Goal: Task Accomplishment & Management: Use online tool/utility

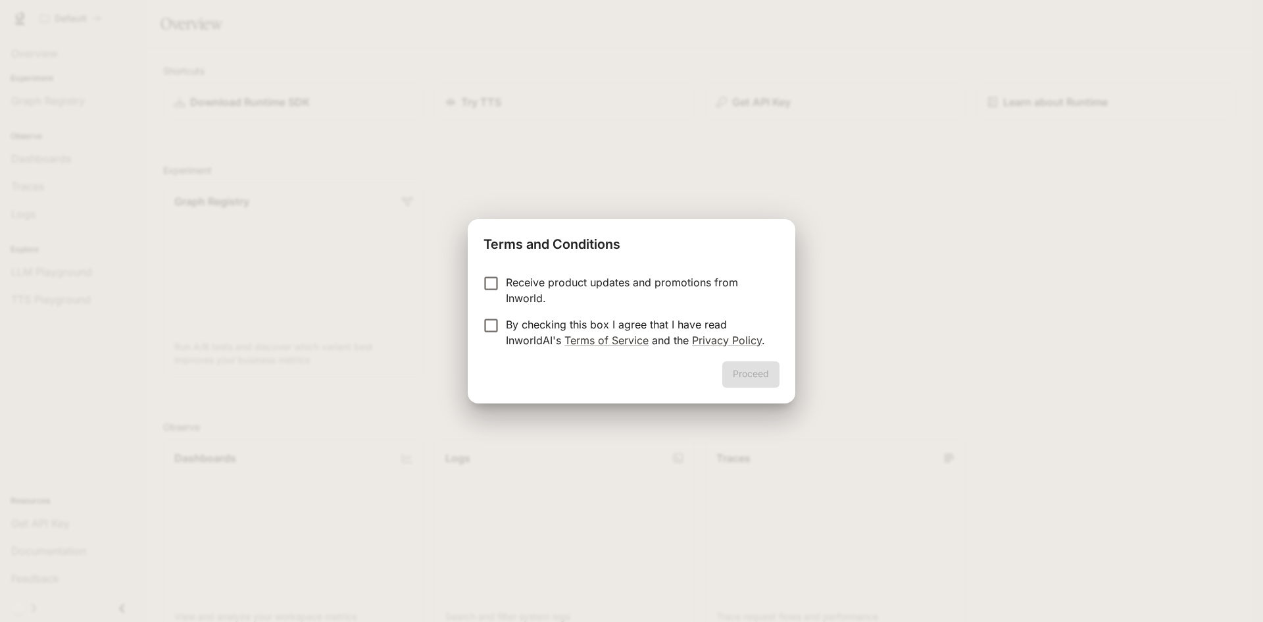
click at [497, 292] on label "Receive product updates and promotions from Inworld." at bounding box center [622, 290] width 293 height 32
click at [730, 370] on button "Proceed" at bounding box center [750, 374] width 57 height 26
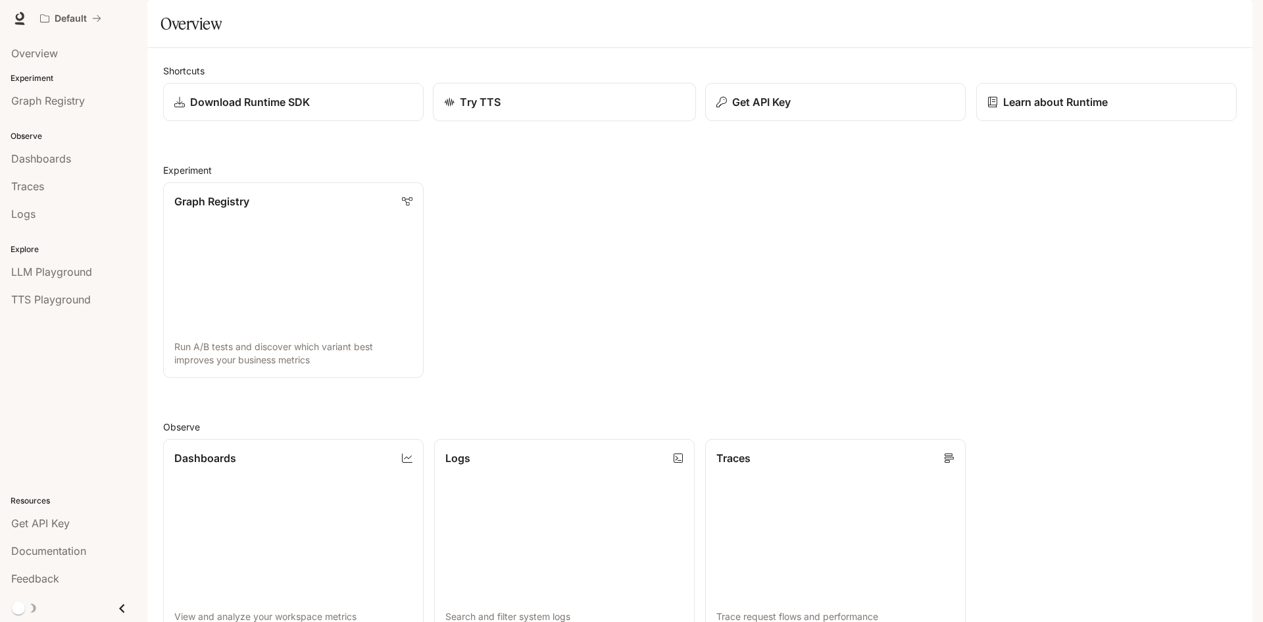
click at [477, 122] on link "Try TTS" at bounding box center [564, 102] width 263 height 39
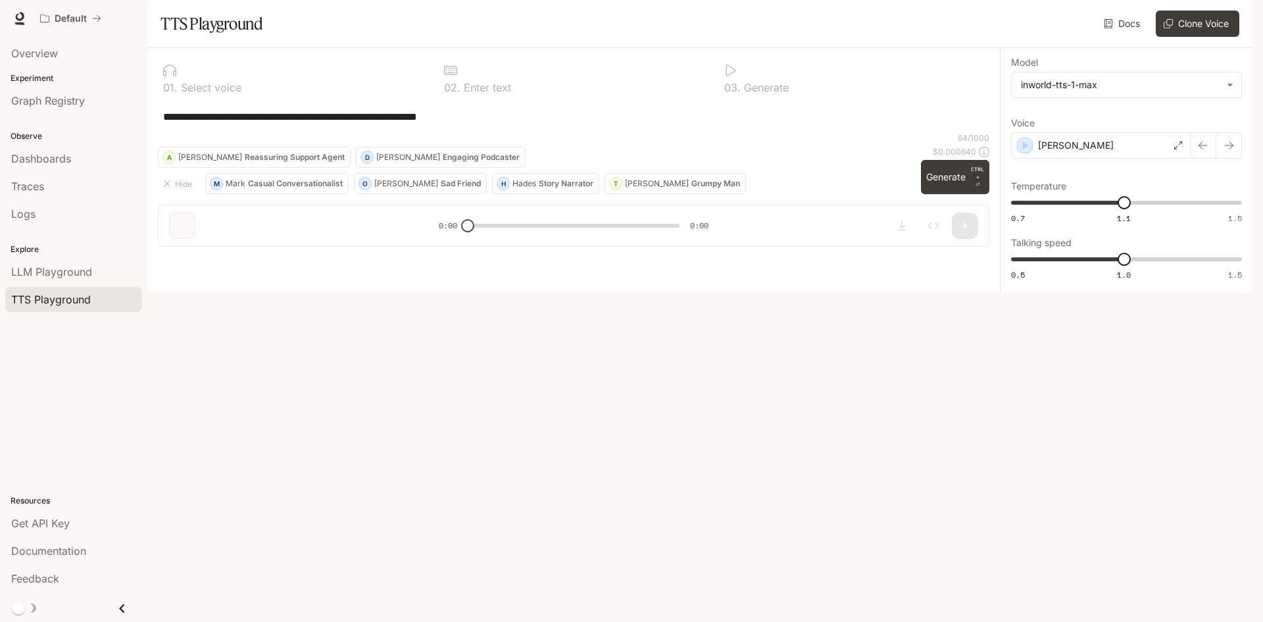
click at [474, 93] on p "Enter text" at bounding box center [485, 87] width 51 height 11
click at [1069, 159] on div "[PERSON_NAME]" at bounding box center [1101, 145] width 180 height 26
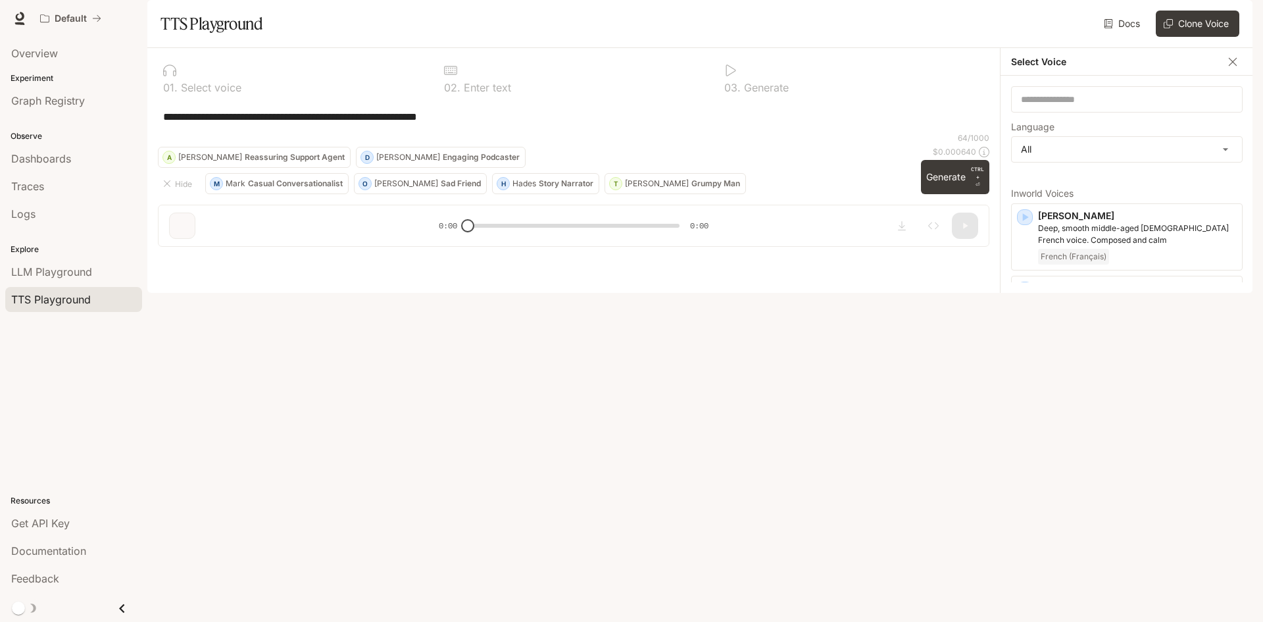
click at [1238, 68] on icon "button" at bounding box center [1232, 61] width 13 height 13
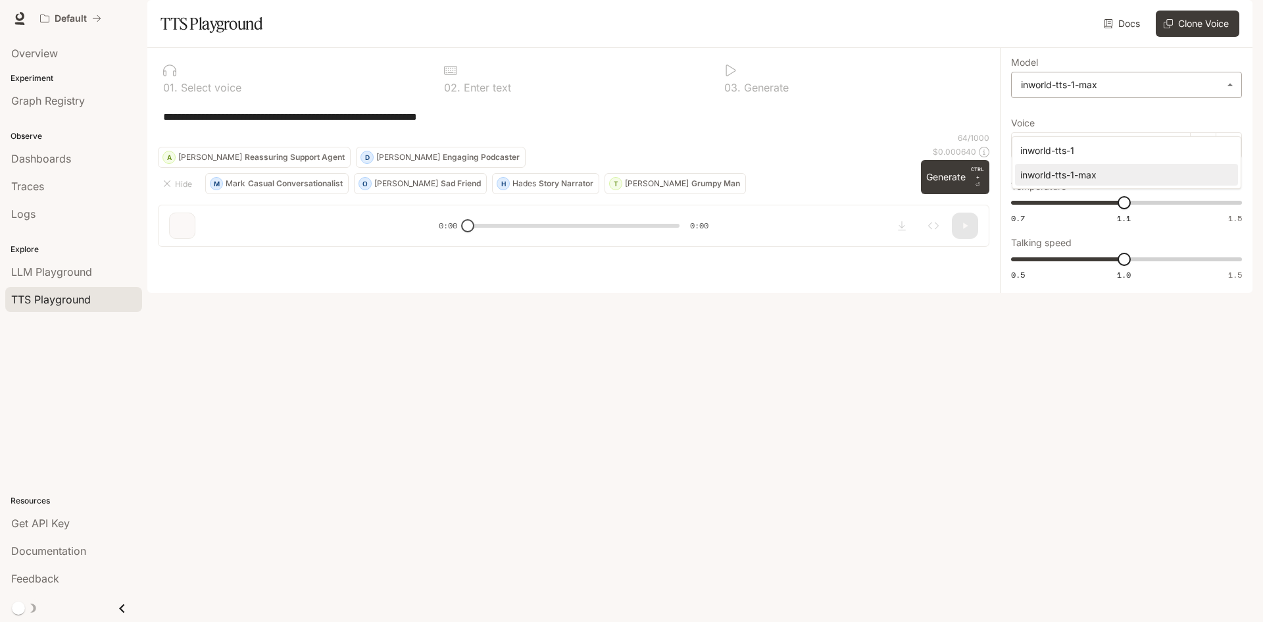
click at [1144, 129] on body "**********" at bounding box center [631, 311] width 1263 height 622
click at [1144, 129] on div at bounding box center [631, 311] width 1263 height 622
click at [160, 194] on button "Hide" at bounding box center [179, 183] width 42 height 21
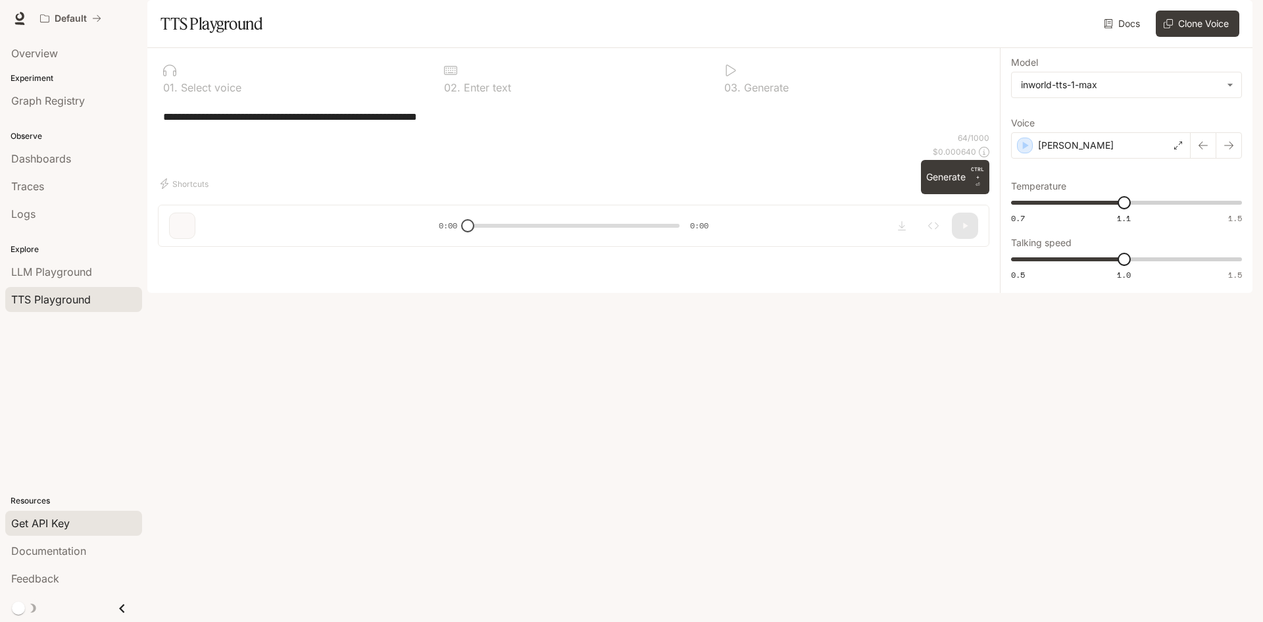
click at [76, 533] on link "Get API Key" at bounding box center [73, 522] width 137 height 25
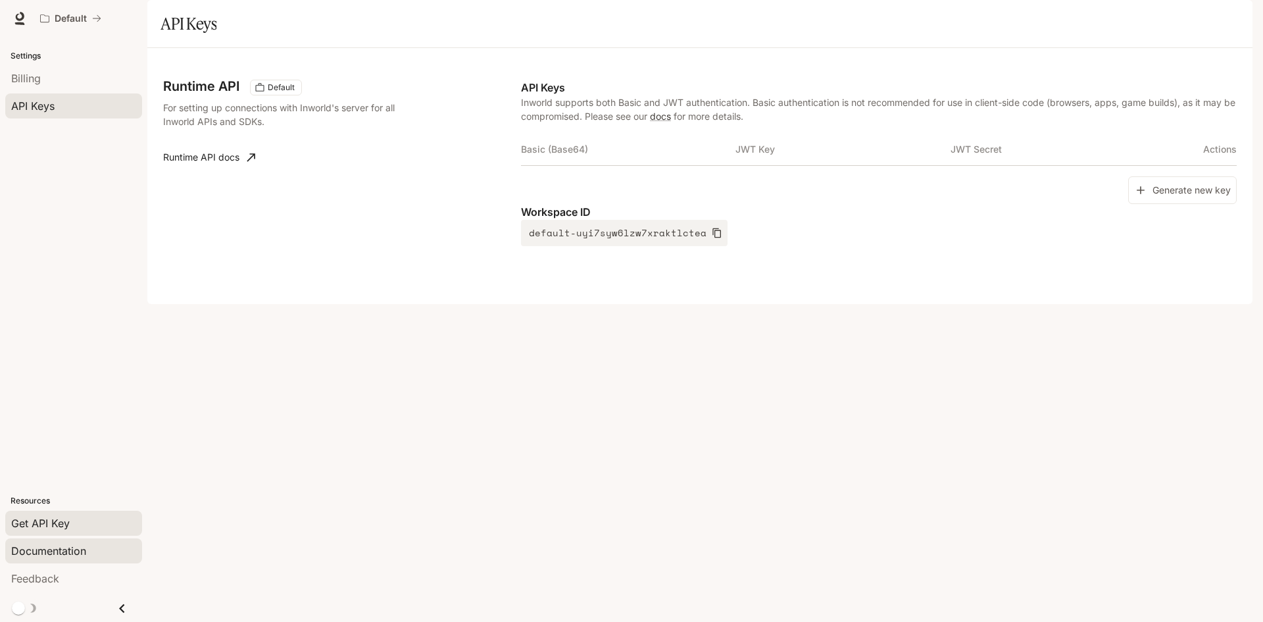
click at [75, 551] on span "Documentation" at bounding box center [48, 551] width 75 height 16
